Goal: Information Seeking & Learning: Stay updated

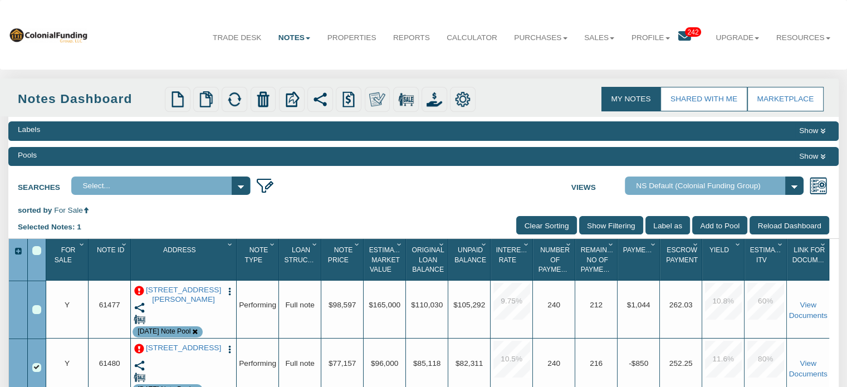
click at [686, 32] on span "242" at bounding box center [693, 31] width 16 height 9
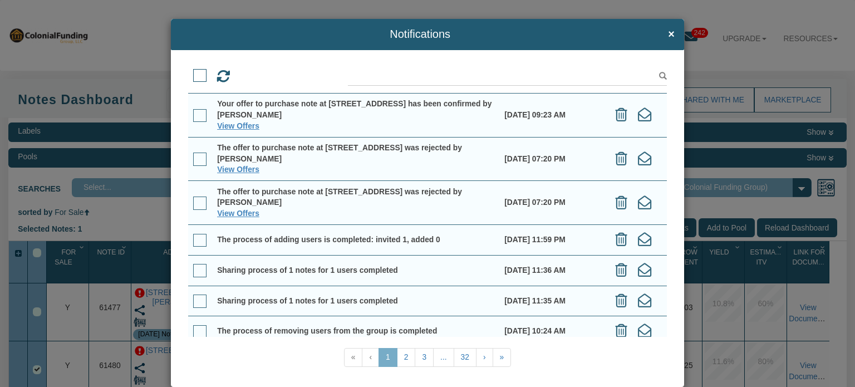
click at [724, 63] on div "Notifications × View Offers View Offers" at bounding box center [427, 193] width 855 height 387
click at [115, 23] on div "Notifications × View Offers View Offers" at bounding box center [427, 193] width 855 height 387
click at [668, 34] on span "×" at bounding box center [671, 34] width 7 height 12
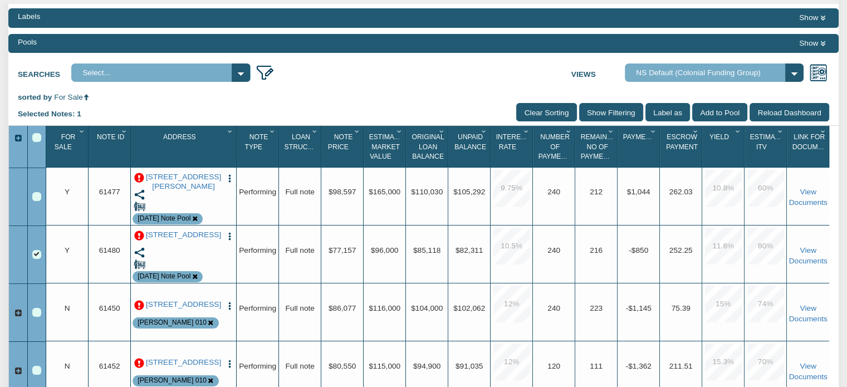
scroll to position [195, 0]
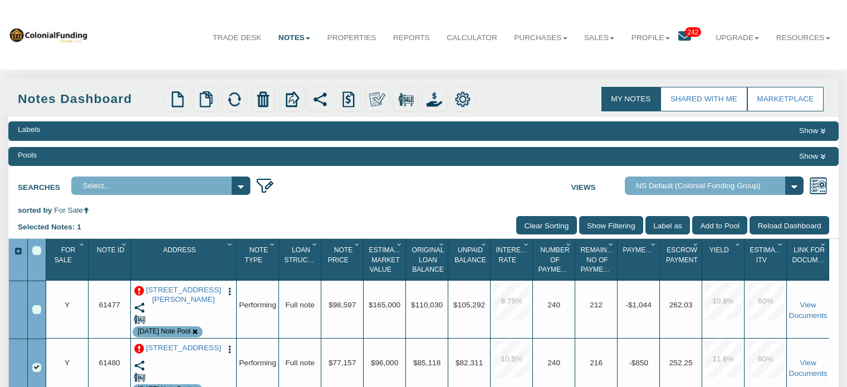
scroll to position [195, 0]
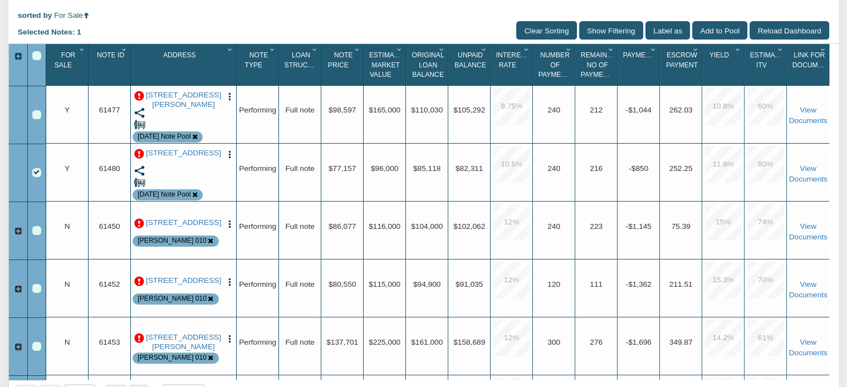
click at [137, 96] on p at bounding box center [139, 96] width 10 height 10
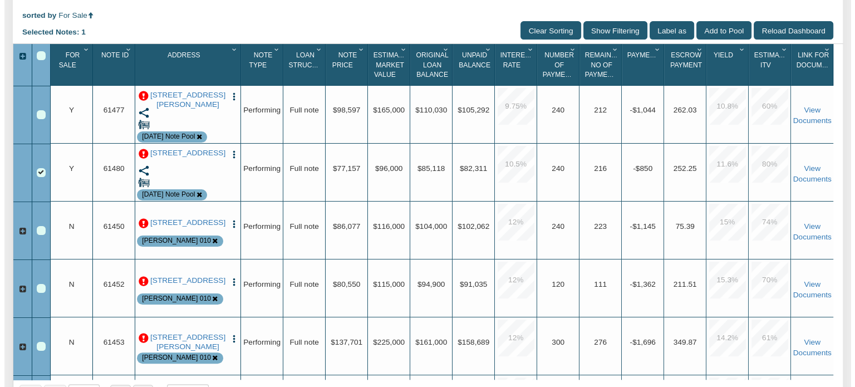
scroll to position [195, 0]
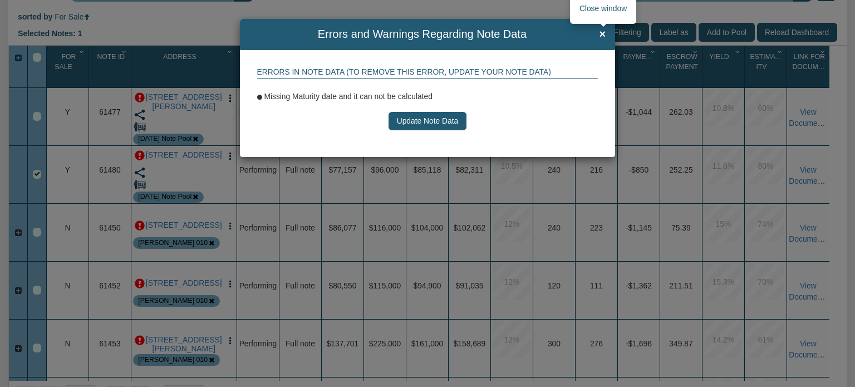
click at [603, 35] on span "×" at bounding box center [603, 34] width 7 height 12
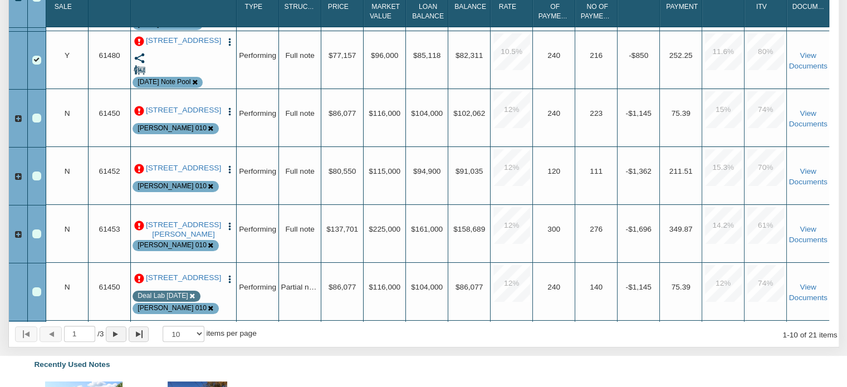
scroll to position [0, 0]
